Goal: Task Accomplishment & Management: Manage account settings

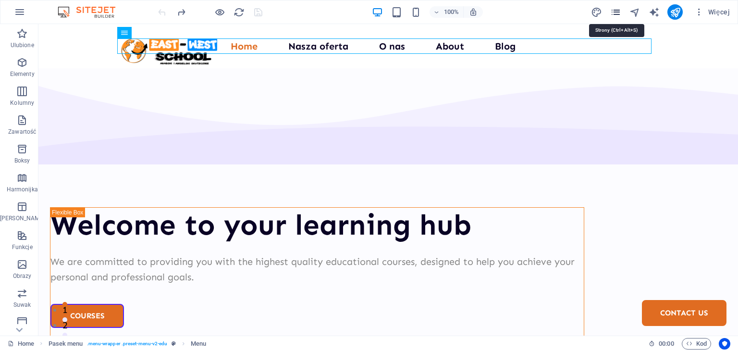
click at [0, 0] on icon "pages" at bounding box center [0, 0] width 0 height 0
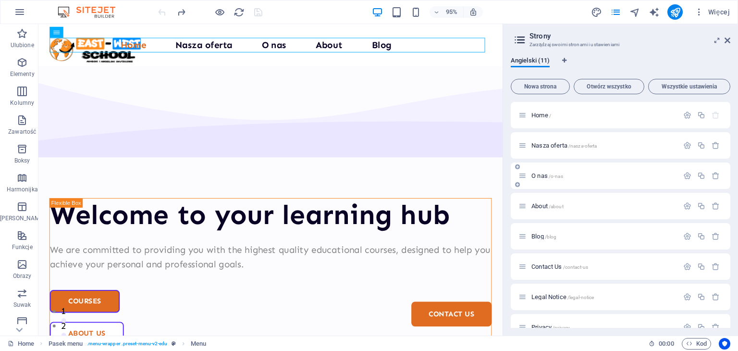
drag, startPoint x: 727, startPoint y: 118, endPoint x: 728, endPoint y: 187, distance: 69.7
click at [0, 0] on button "button" at bounding box center [0, 0] width 0 height 0
click at [0, 0] on input "Contact Us" at bounding box center [0, 0] width 0 height 0
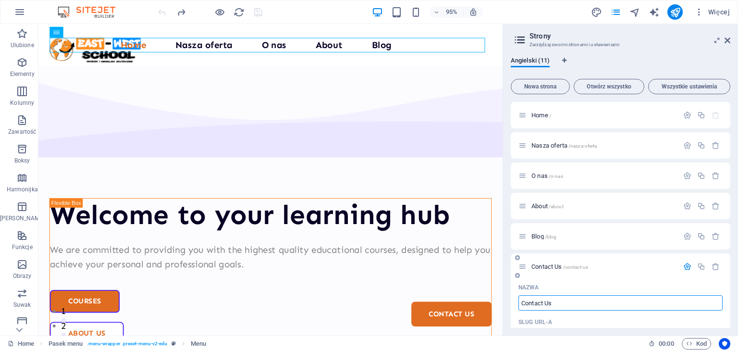
click at [0, 0] on input "Contact Us" at bounding box center [0, 0] width 0 height 0
type input "Zap"
type input "/za"
type input "Zapisz się"
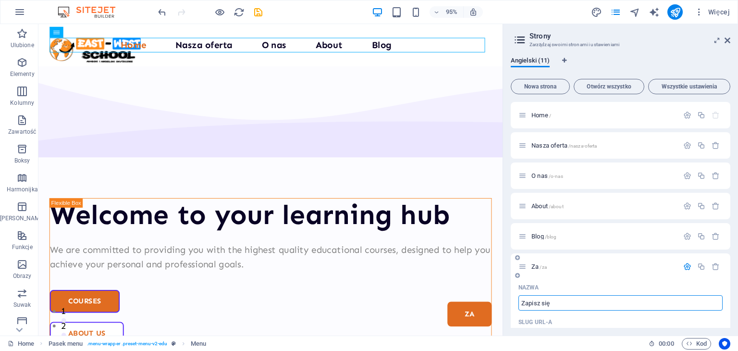
type input "/zapisz-sie"
type input "Zapisz się"
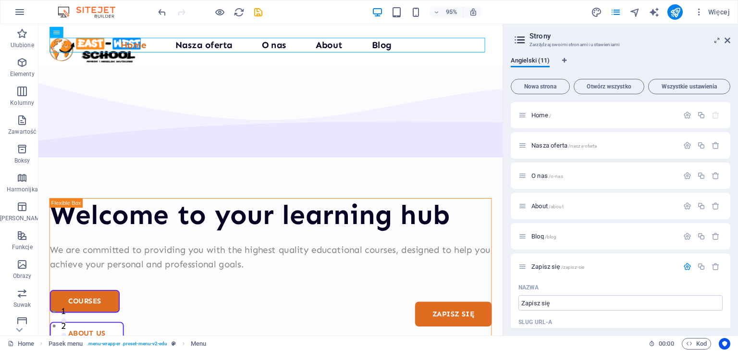
click at [256, 15] on icon "save" at bounding box center [258, 12] width 11 height 11
